Goal: Information Seeking & Learning: Learn about a topic

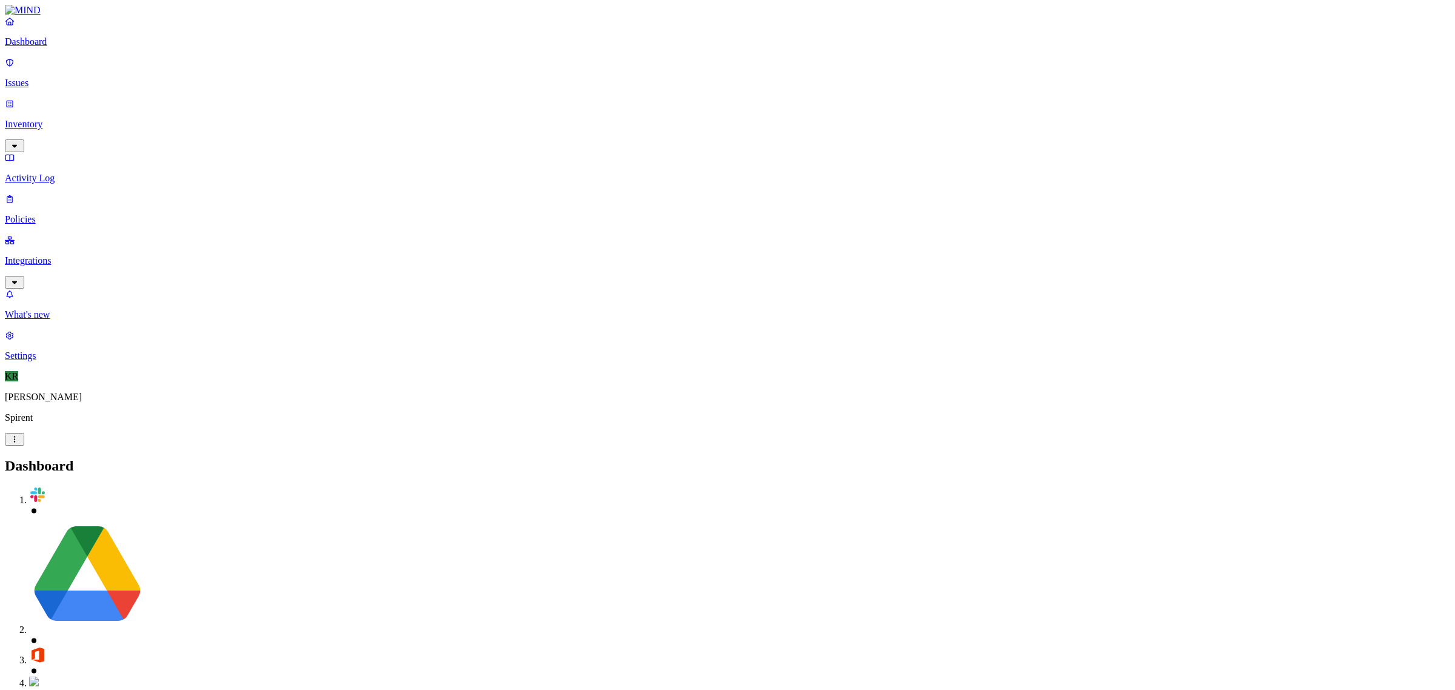
click at [68, 104] on link "Inventory" at bounding box center [727, 124] width 1445 height 52
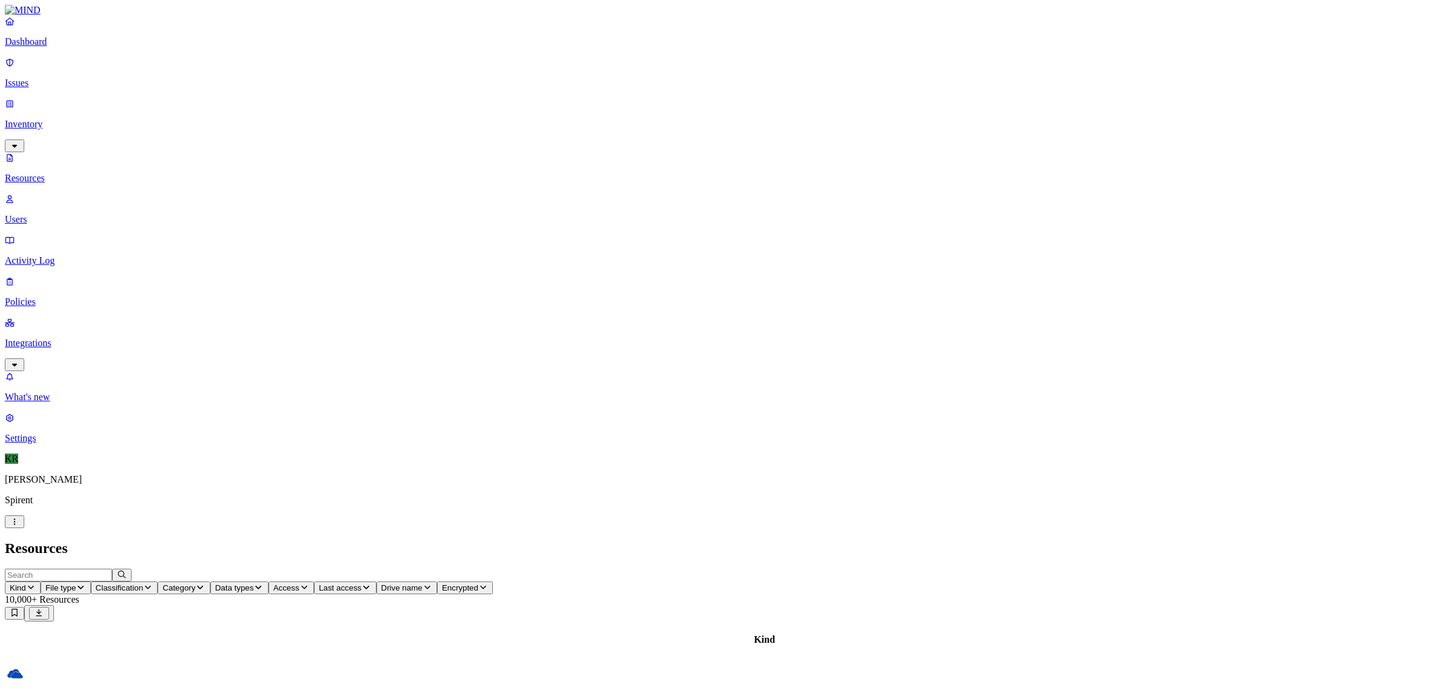
click at [59, 214] on p "Users" at bounding box center [727, 219] width 1445 height 11
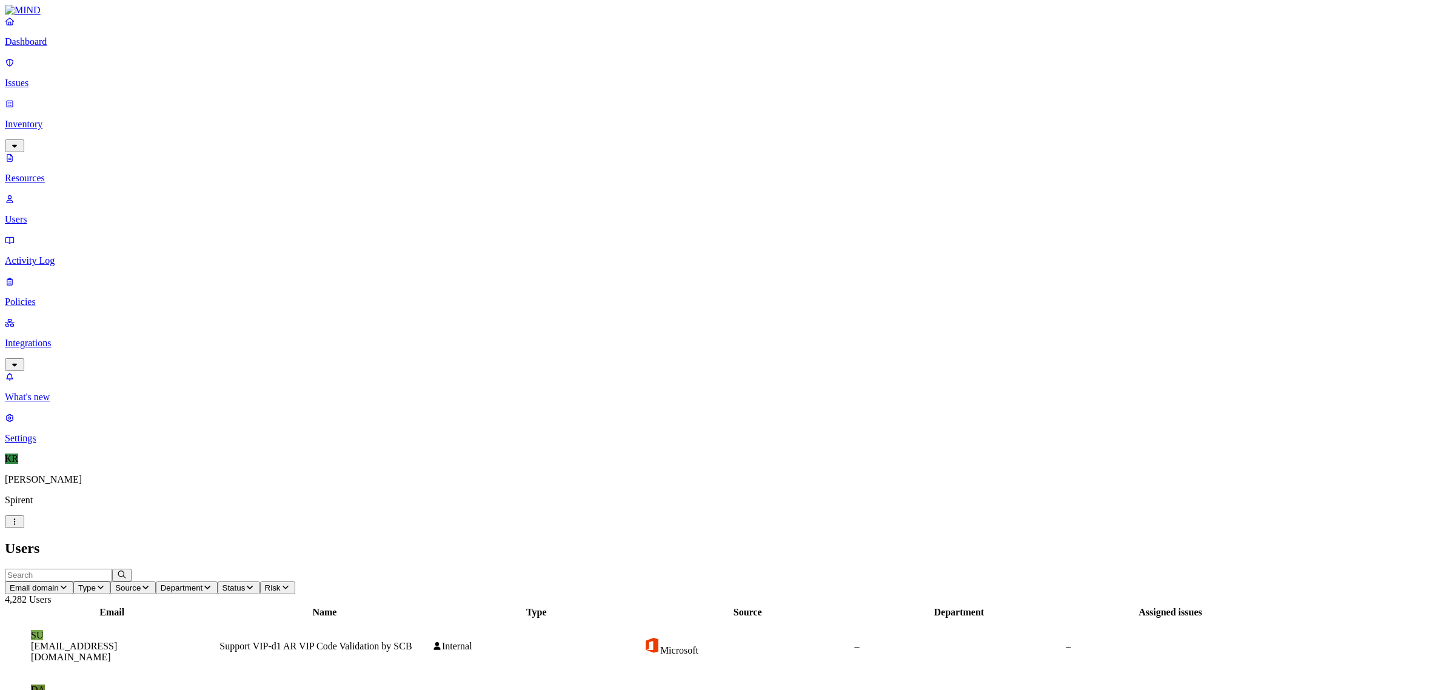
click at [112, 569] on input "text" at bounding box center [58, 575] width 107 height 13
type input "pawlukanis"
click at [195, 641] on figcaption "[EMAIL_ADDRESS][DOMAIN_NAME]" at bounding box center [113, 652] width 164 height 22
click at [42, 47] on p "Dashboard" at bounding box center [727, 41] width 1445 height 11
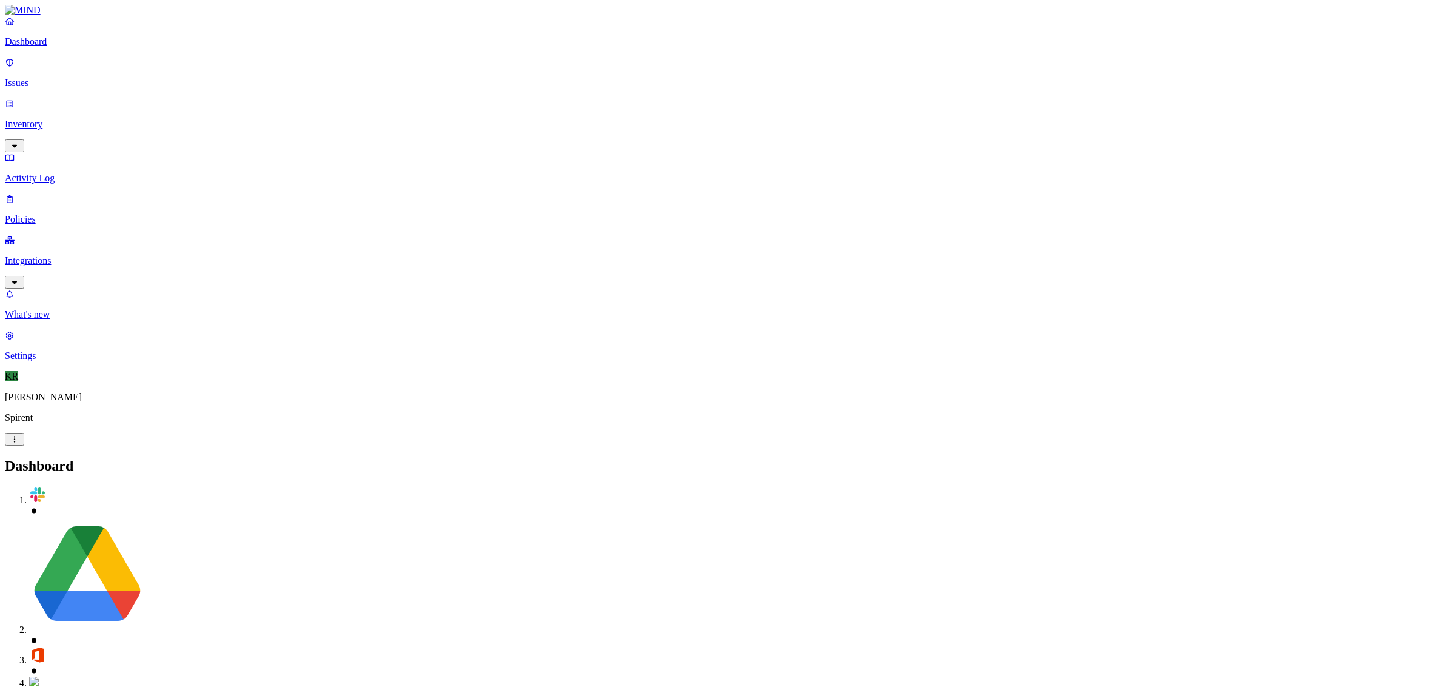
click at [44, 78] on p "Issues" at bounding box center [727, 83] width 1445 height 11
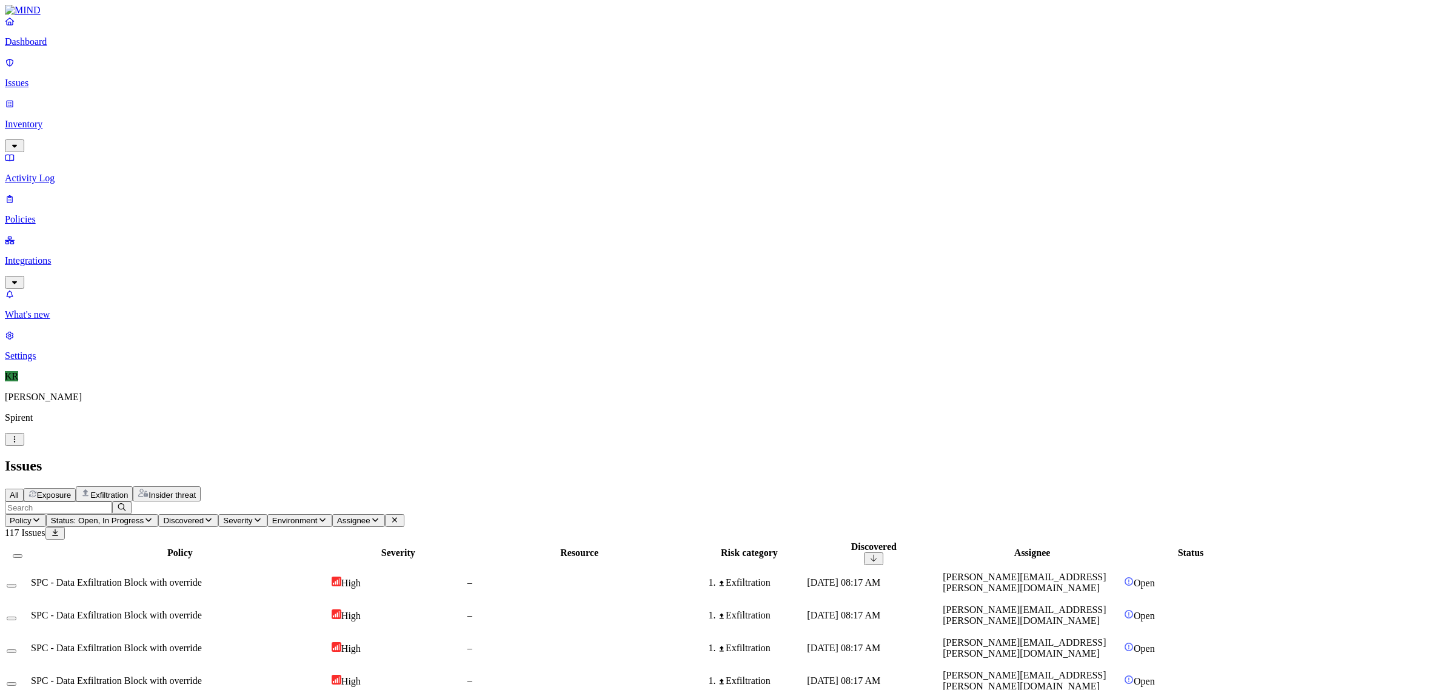
click at [465, 609] on div "High" at bounding box center [398, 615] width 133 height 12
click at [196, 490] on span "Insider threat" at bounding box center [171, 494] width 47 height 9
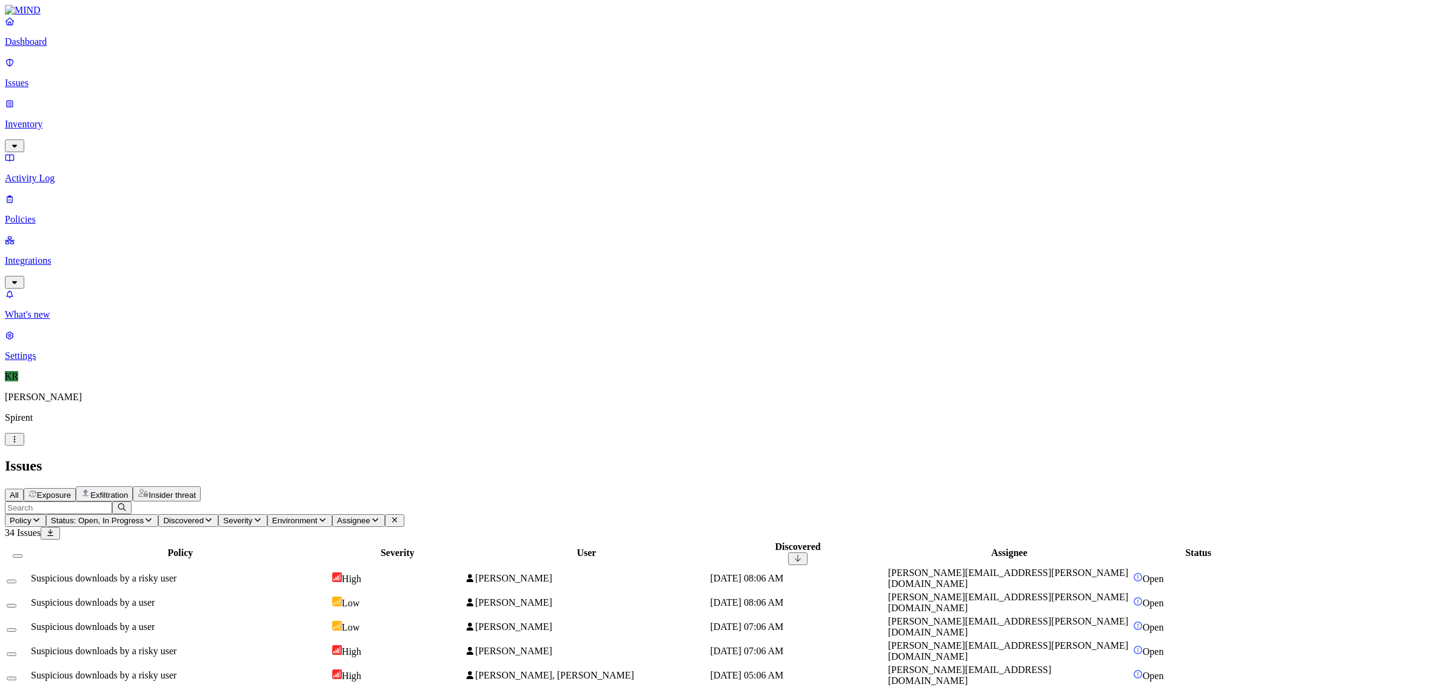
scroll to position [187, 0]
click at [159, 514] on button "Status: Open, In Progress" at bounding box center [102, 520] width 113 height 13
click at [338, 153] on span "In Progress" at bounding box center [334, 163] width 33 height 21
click at [692, 486] on div "All Exposure Exfiltration Insider threat" at bounding box center [727, 493] width 1445 height 15
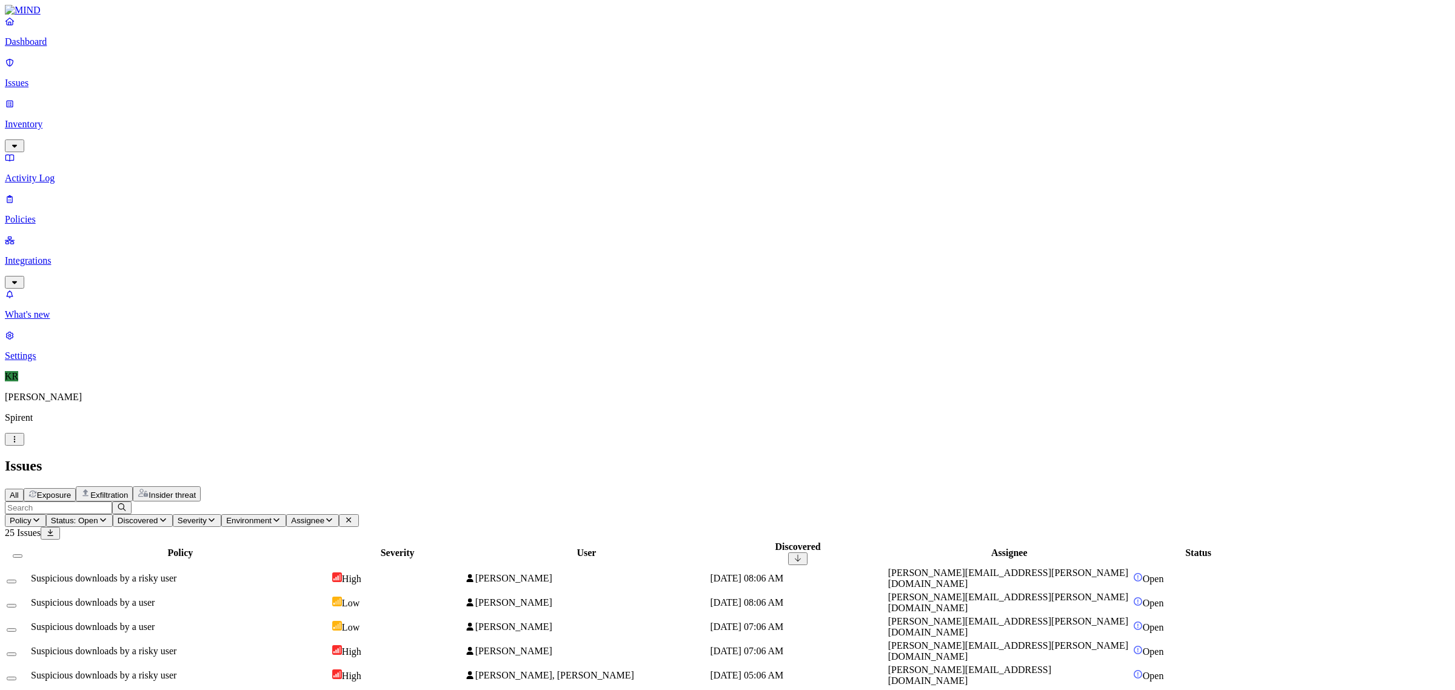
scroll to position [0, 0]
click at [128, 488] on div "Exfiltration" at bounding box center [104, 494] width 47 height 12
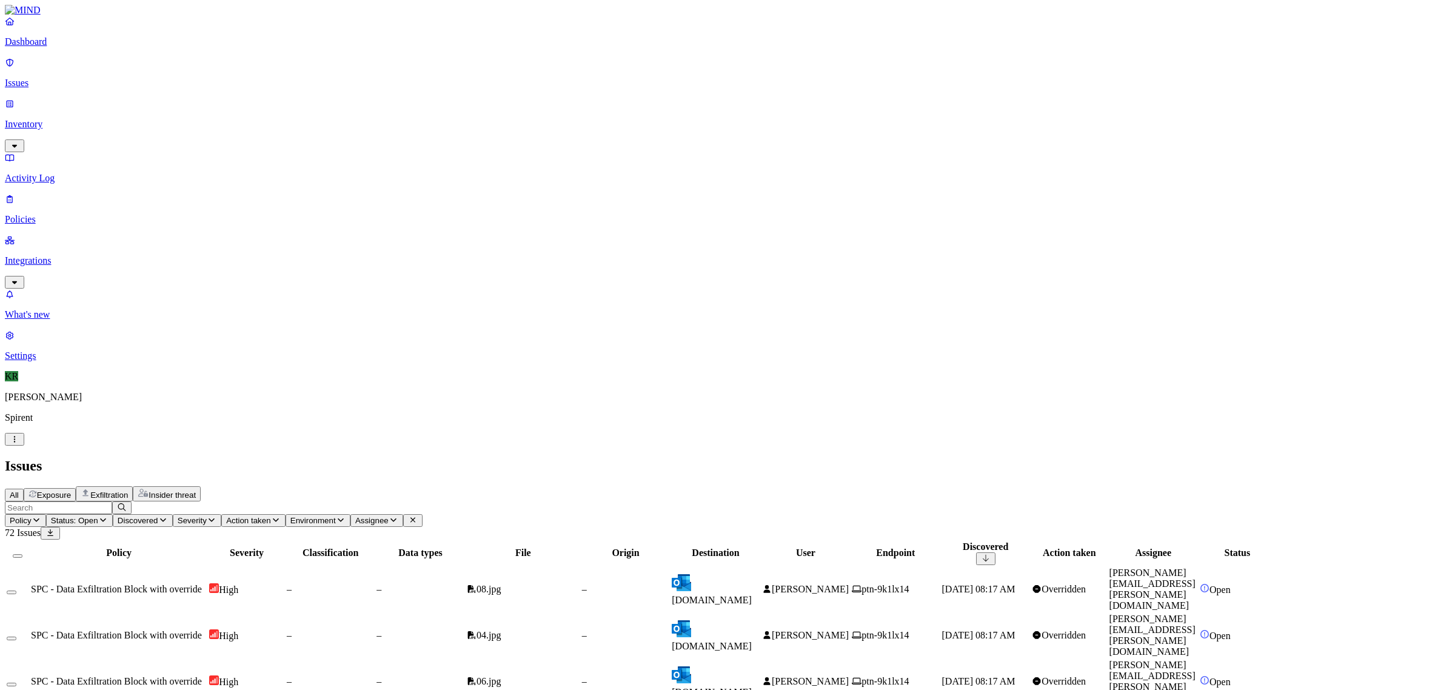
click at [76, 488] on button "Exposure" at bounding box center [50, 494] width 52 height 13
